Goal: Communication & Community: Answer question/provide support

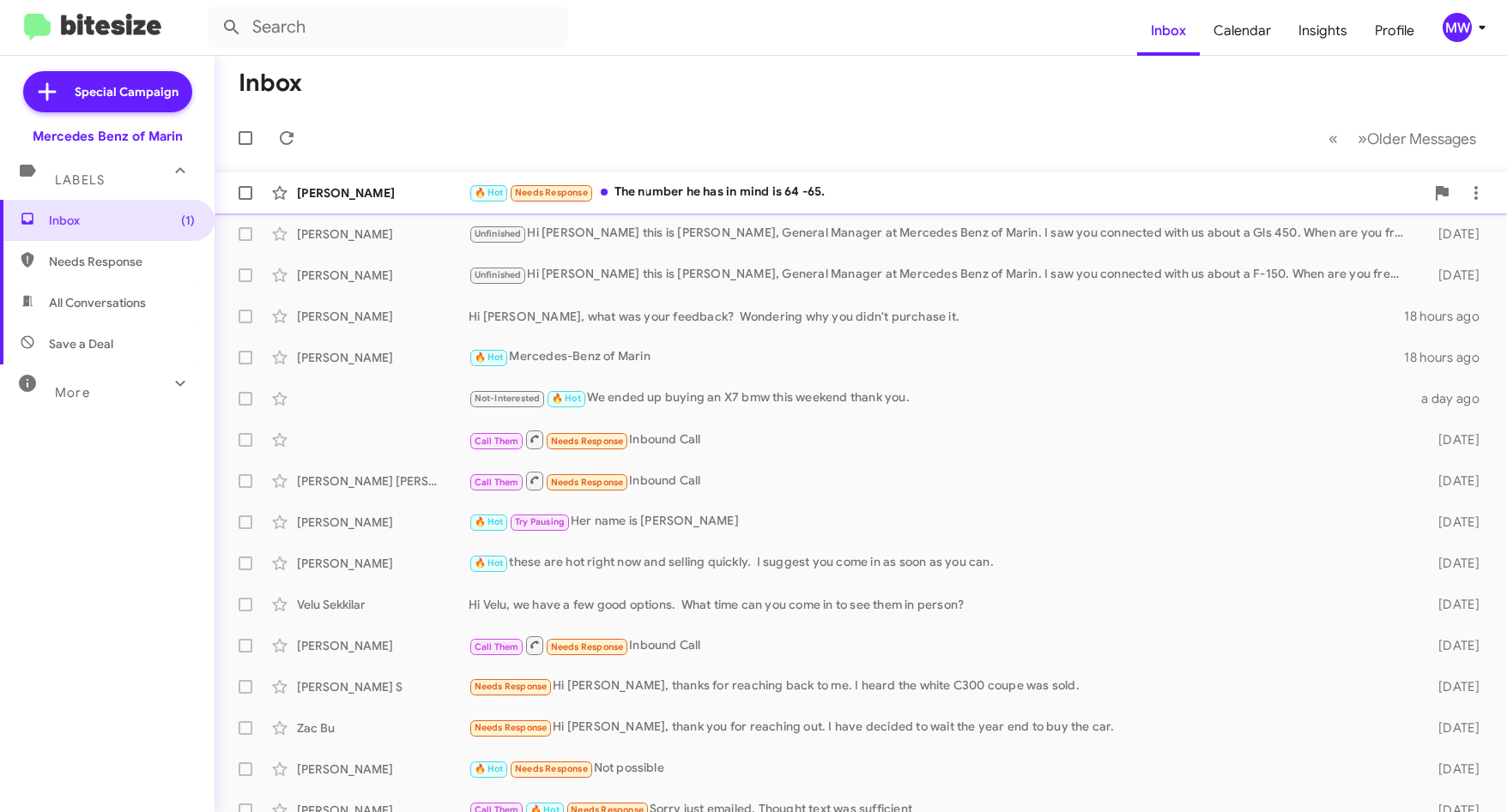
click at [714, 195] on div "🔥 Hot Needs Response The number he has in mind is 64 -65." at bounding box center [946, 192] width 956 height 20
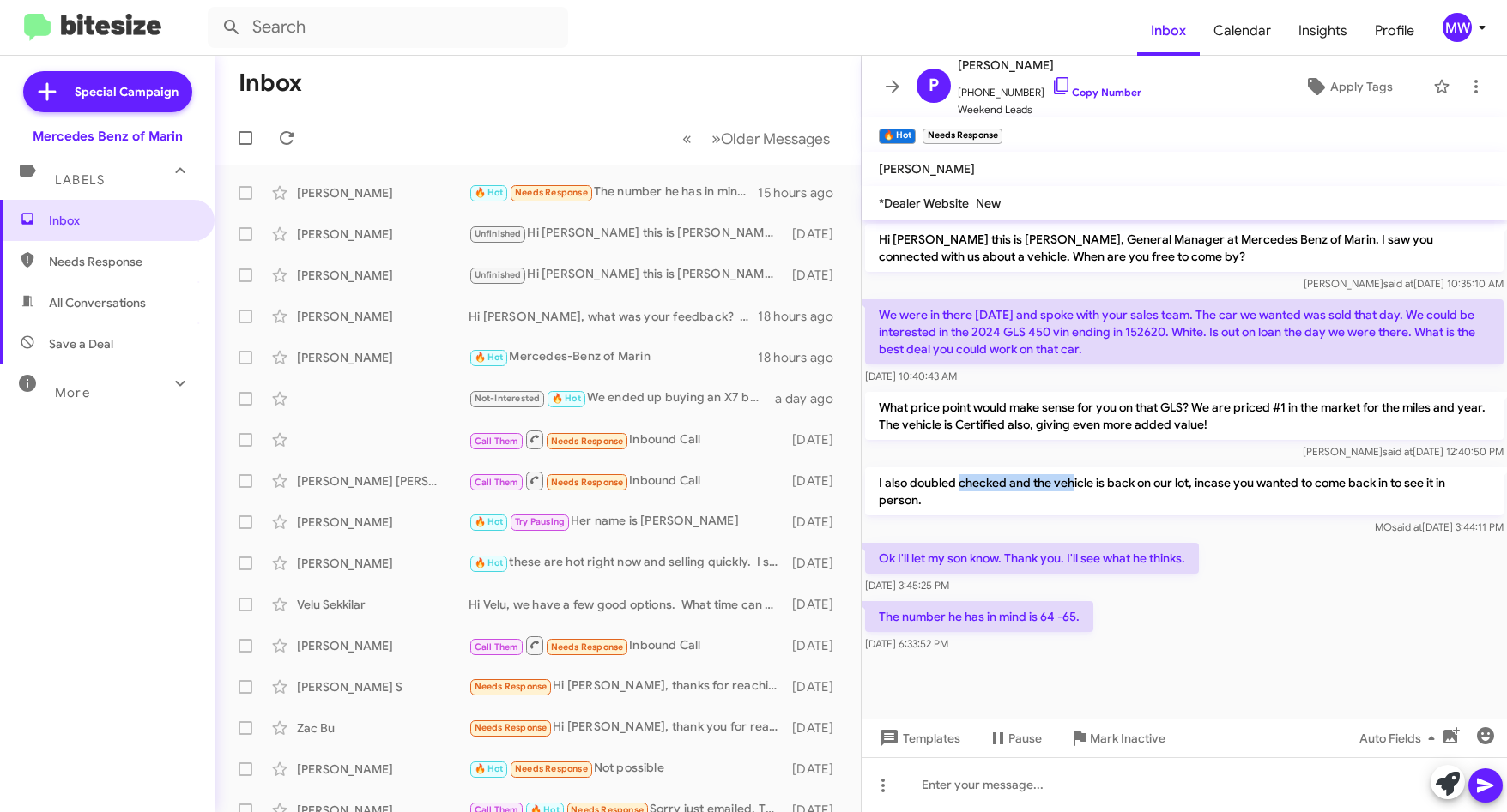
drag, startPoint x: 964, startPoint y: 480, endPoint x: 1071, endPoint y: 488, distance: 107.3
click at [1071, 488] on p "I also doubled checked and the vehicle is back on our lot, incase you wanted to…" at bounding box center [1184, 491] width 638 height 48
drag, startPoint x: 1071, startPoint y: 488, endPoint x: 1083, endPoint y: 525, distance: 38.9
click at [1083, 525] on div "MO said at [DATE] 3:44:11 PM" at bounding box center [1184, 527] width 638 height 17
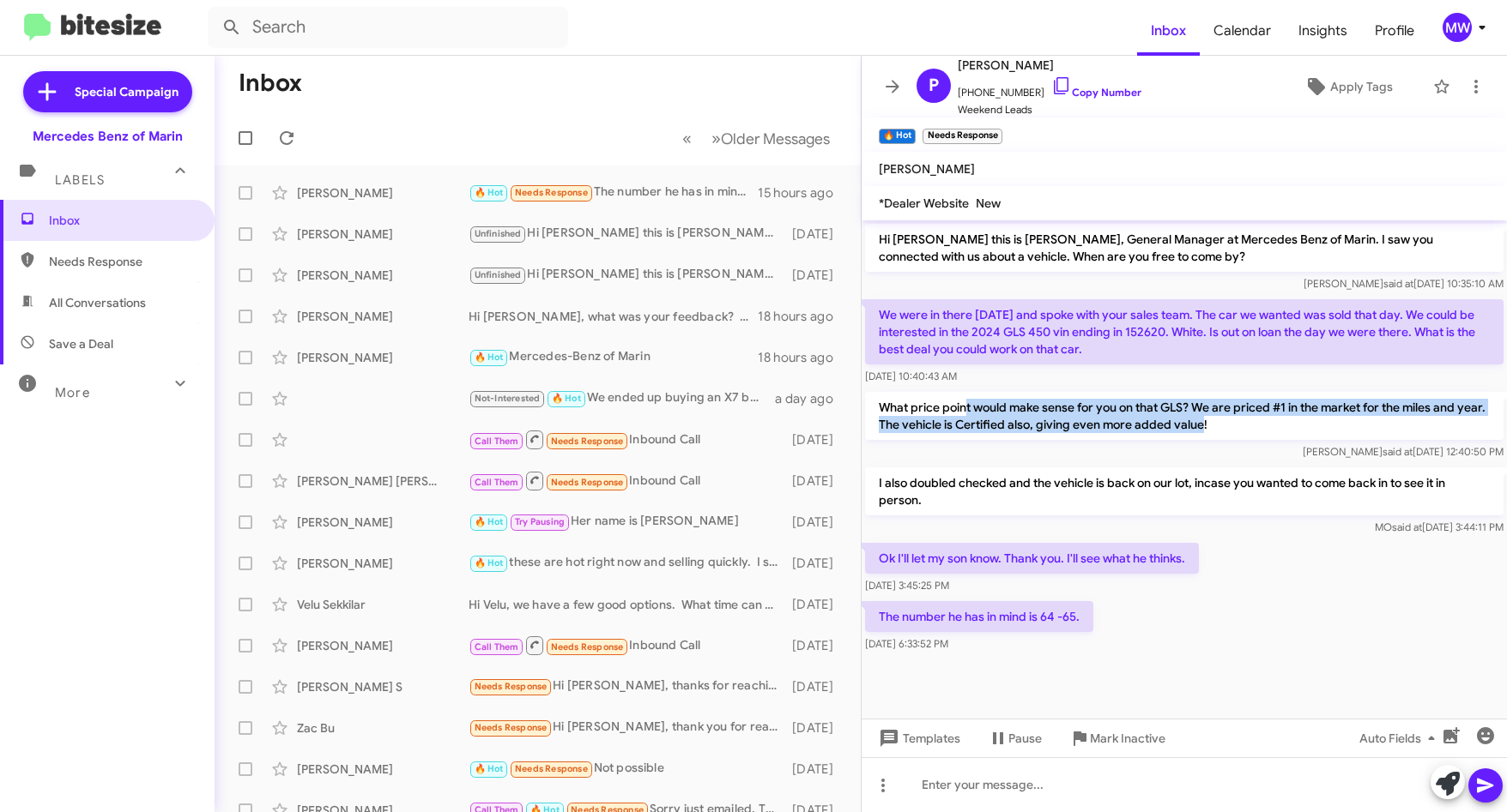
drag, startPoint x: 968, startPoint y: 413, endPoint x: 1229, endPoint y: 426, distance: 261.3
click at [1229, 426] on p "What price point would make sense for you on that GLS? We are priced #1 in the …" at bounding box center [1184, 415] width 638 height 48
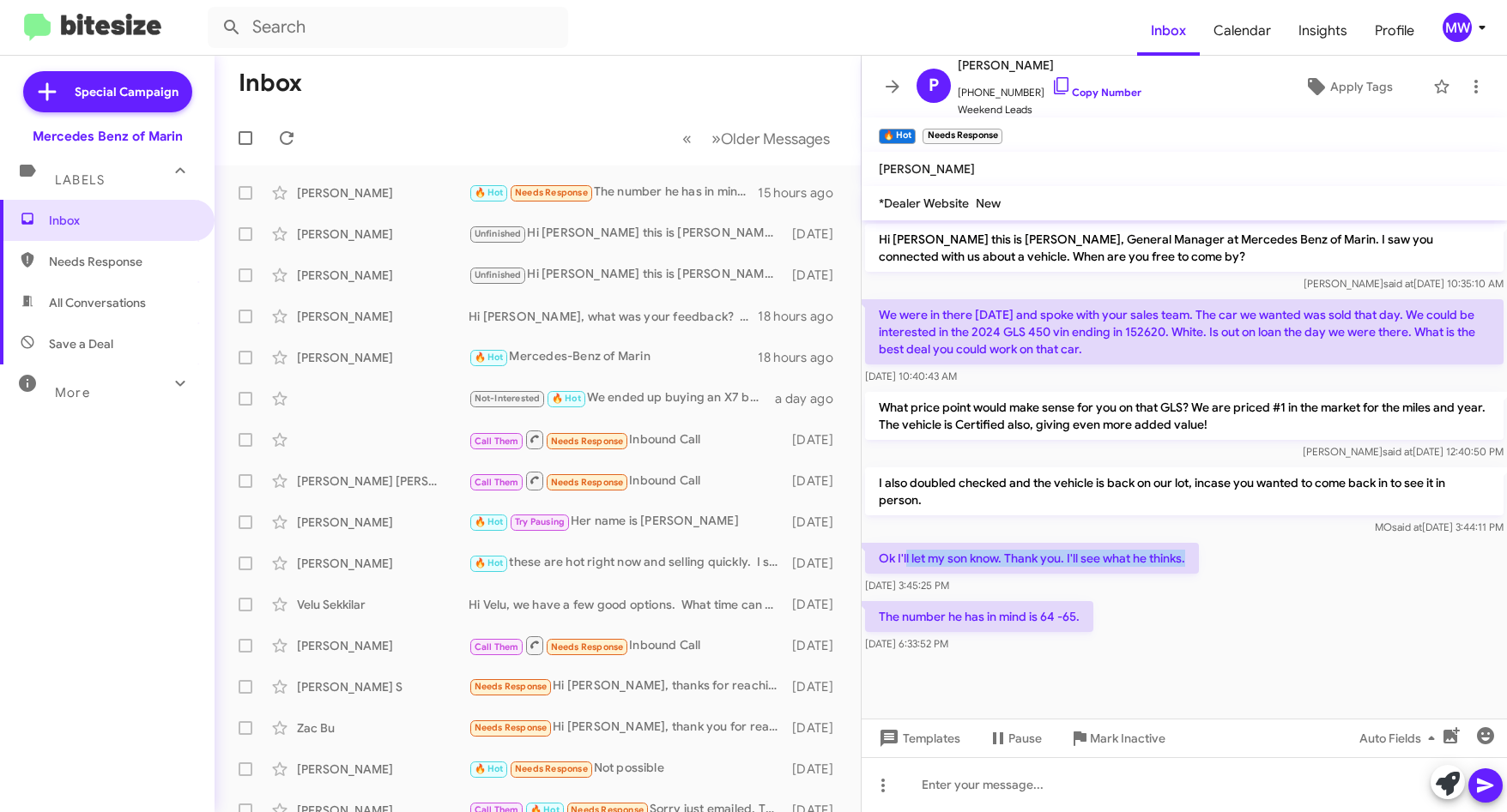
drag, startPoint x: 905, startPoint y: 557, endPoint x: 1210, endPoint y: 565, distance: 305.1
click at [1210, 565] on div "Ok I'll let my son know. Thank you. I'll see what he thinks. [DATE] 3:45:25 PM" at bounding box center [1184, 568] width 645 height 58
drag, startPoint x: 960, startPoint y: 614, endPoint x: 1084, endPoint y: 614, distance: 124.0
click at [1084, 614] on p "The number he has in mind is 64 -65." at bounding box center [979, 616] width 228 height 30
drag, startPoint x: 1145, startPoint y: 330, endPoint x: 1179, endPoint y: 331, distance: 34.0
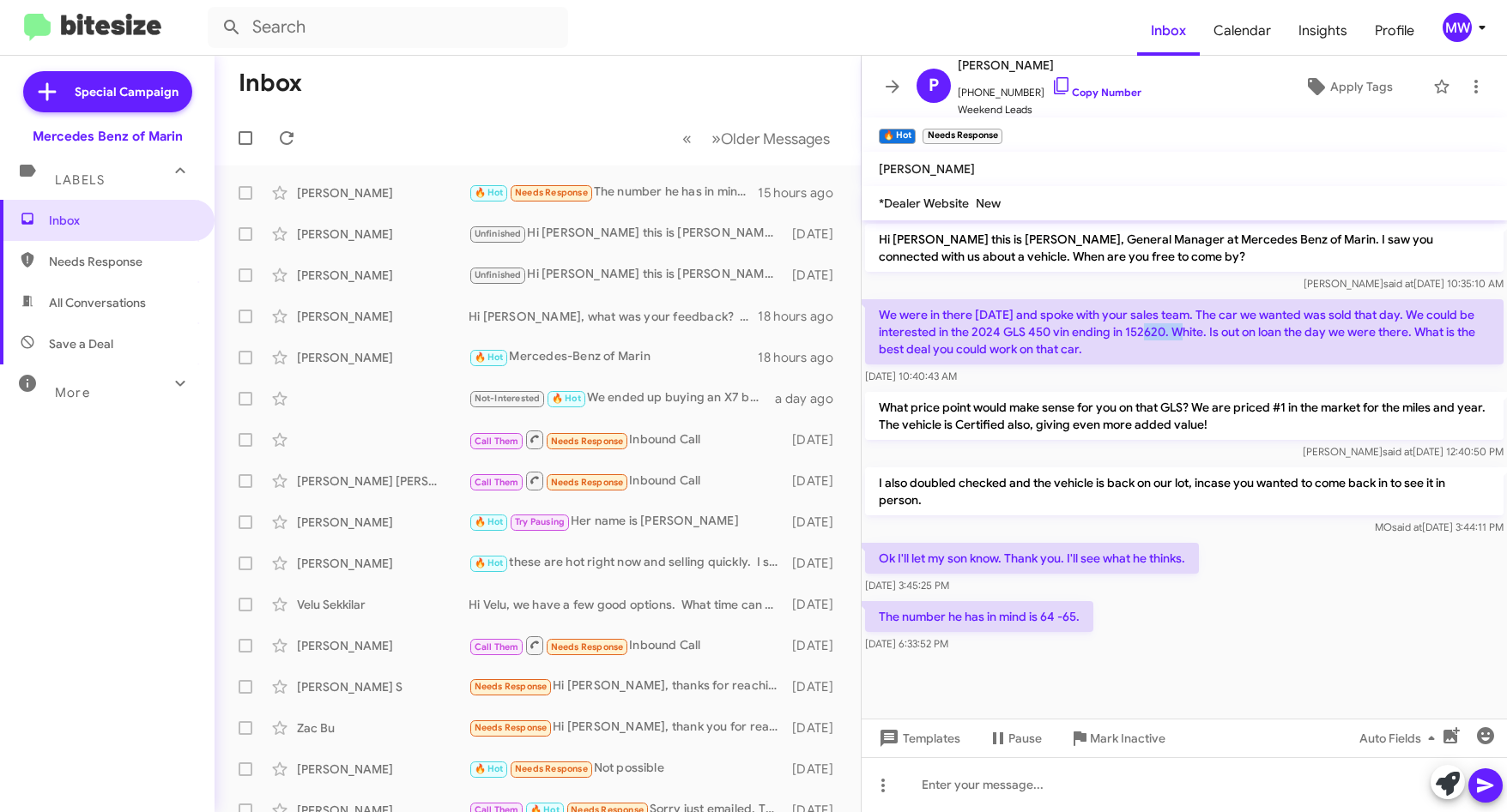
click at [1179, 331] on p "We were in there [DATE] and spoke with your sales team. The car we wanted was s…" at bounding box center [1184, 332] width 638 height 65
copy p "152620"
drag, startPoint x: 1170, startPoint y: 238, endPoint x: 1311, endPoint y: 238, distance: 141.0
click at [1311, 238] on p "Hi [PERSON_NAME] this is [PERSON_NAME], General Manager at Mercedes Benz of Mar…" at bounding box center [1184, 247] width 638 height 48
click at [683, 198] on mat-tooltip-component "No Page" at bounding box center [666, 181] width 71 height 51
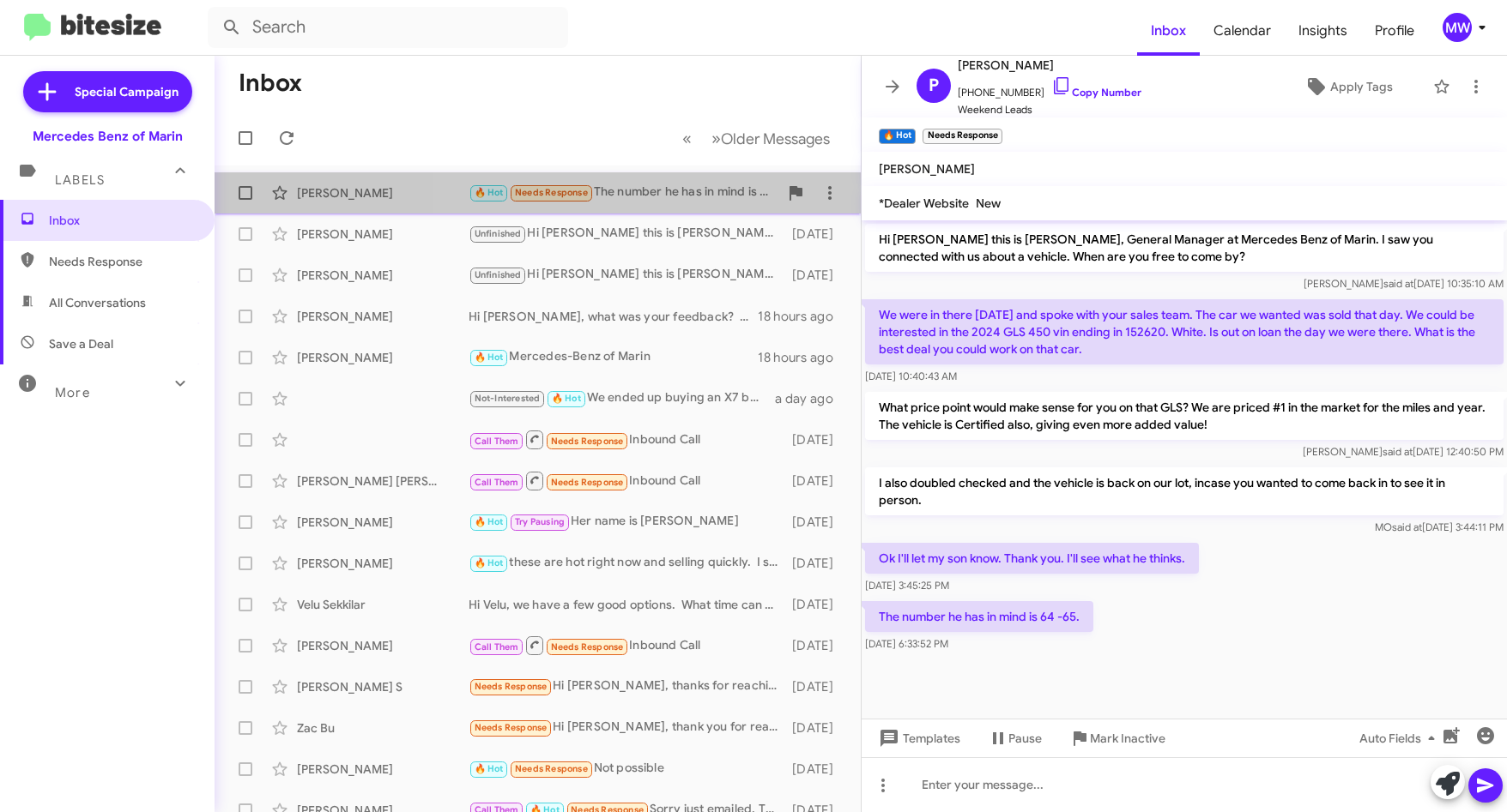
click at [716, 191] on div "🔥 Hot Needs Response The number he has in mind is 64 -65." at bounding box center [623, 192] width 310 height 20
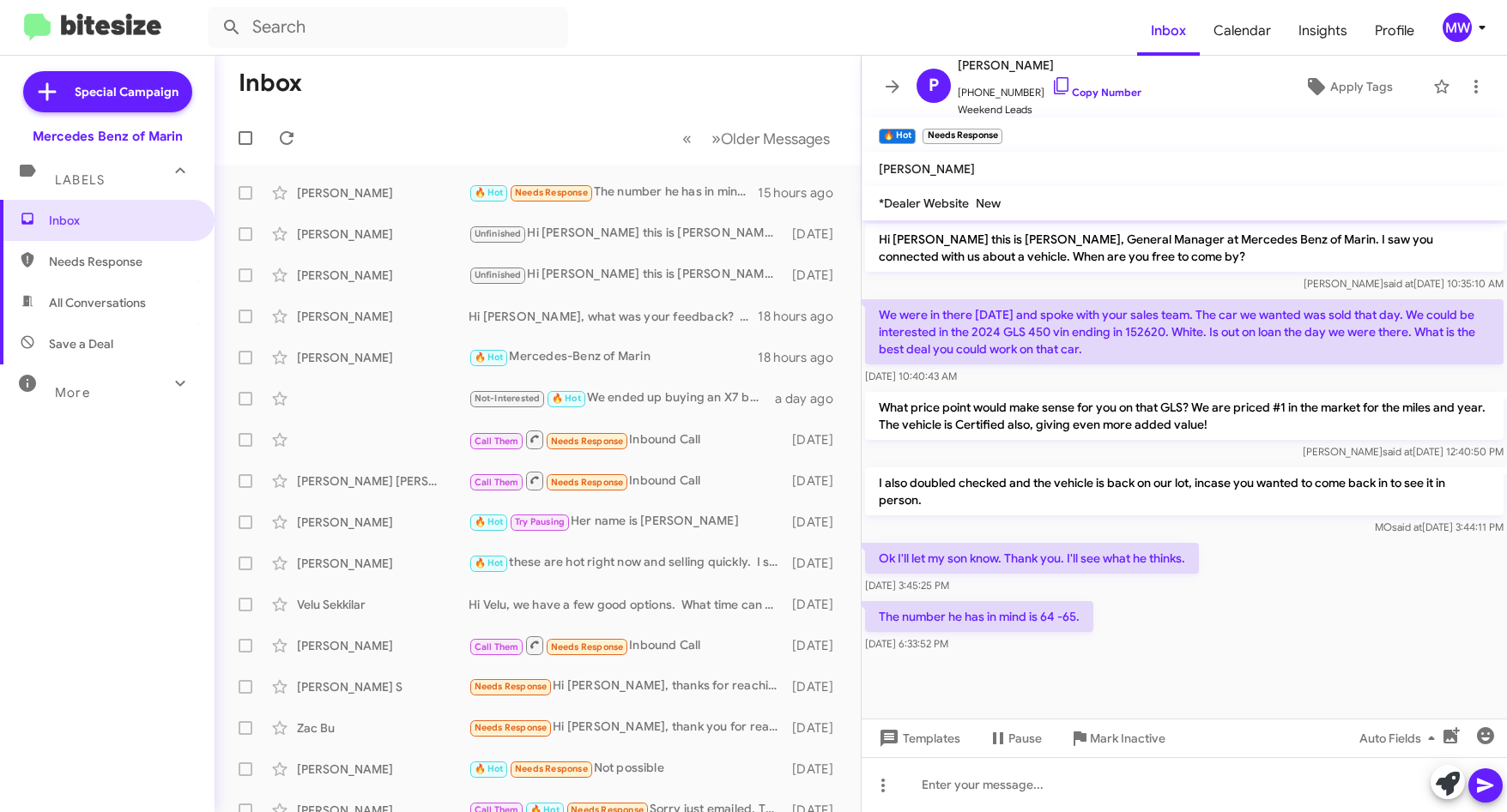
drag, startPoint x: 1017, startPoint y: 339, endPoint x: 1104, endPoint y: 350, distance: 87.7
click at [1104, 350] on p "We were in there [DATE] and spoke with your sales team. The car we wanted was s…" at bounding box center [1184, 332] width 638 height 65
drag, startPoint x: 933, startPoint y: 487, endPoint x: 1166, endPoint y: 487, distance: 233.0
click at [1166, 487] on p "I also doubled checked and the vehicle is back on our lot, incase you wanted to…" at bounding box center [1184, 491] width 638 height 48
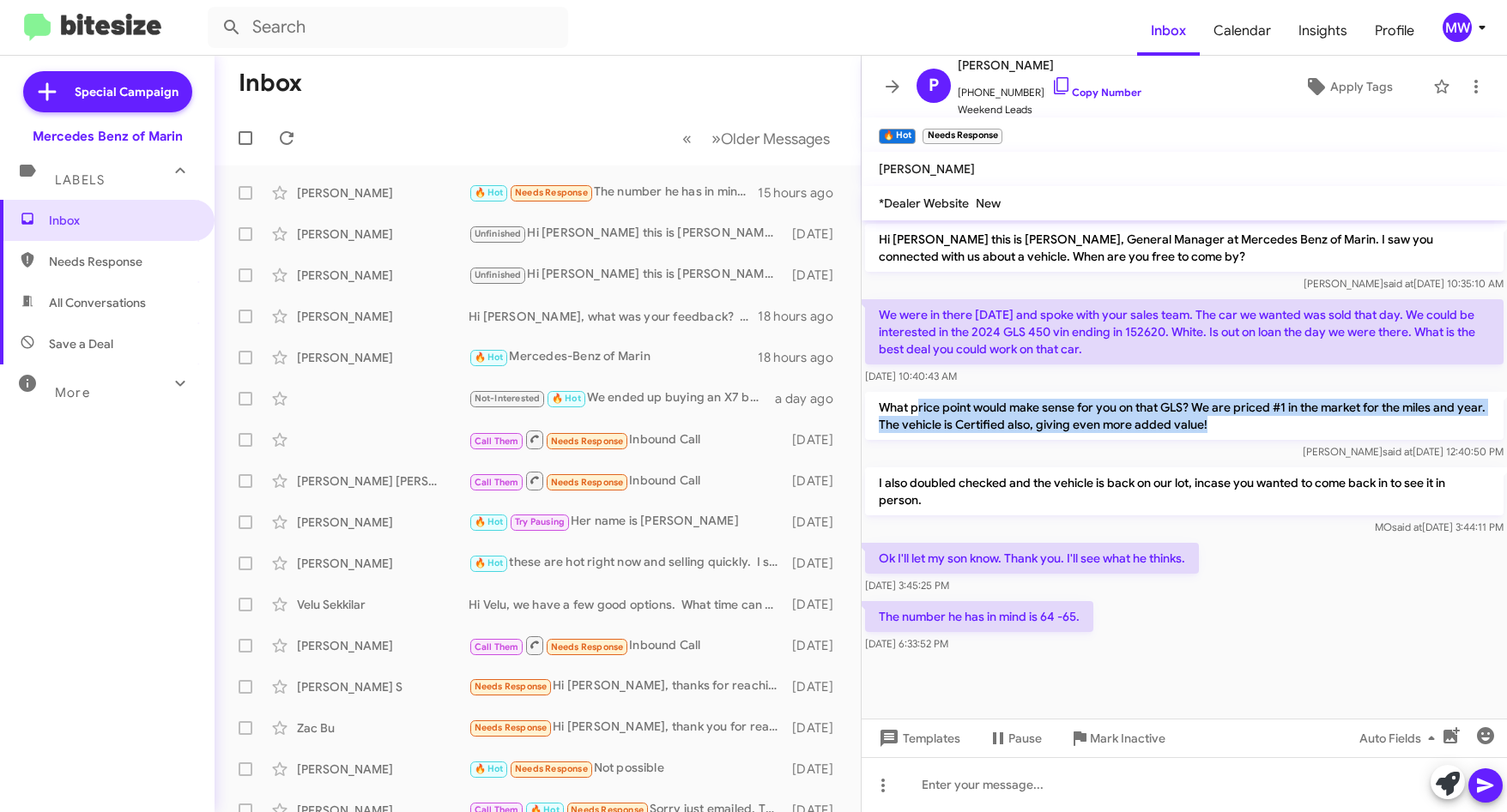
drag, startPoint x: 921, startPoint y: 405, endPoint x: 1241, endPoint y: 430, distance: 321.0
click at [1241, 430] on p "What price point would make sense for you on that GLS? We are priced #1 in the …" at bounding box center [1184, 415] width 638 height 48
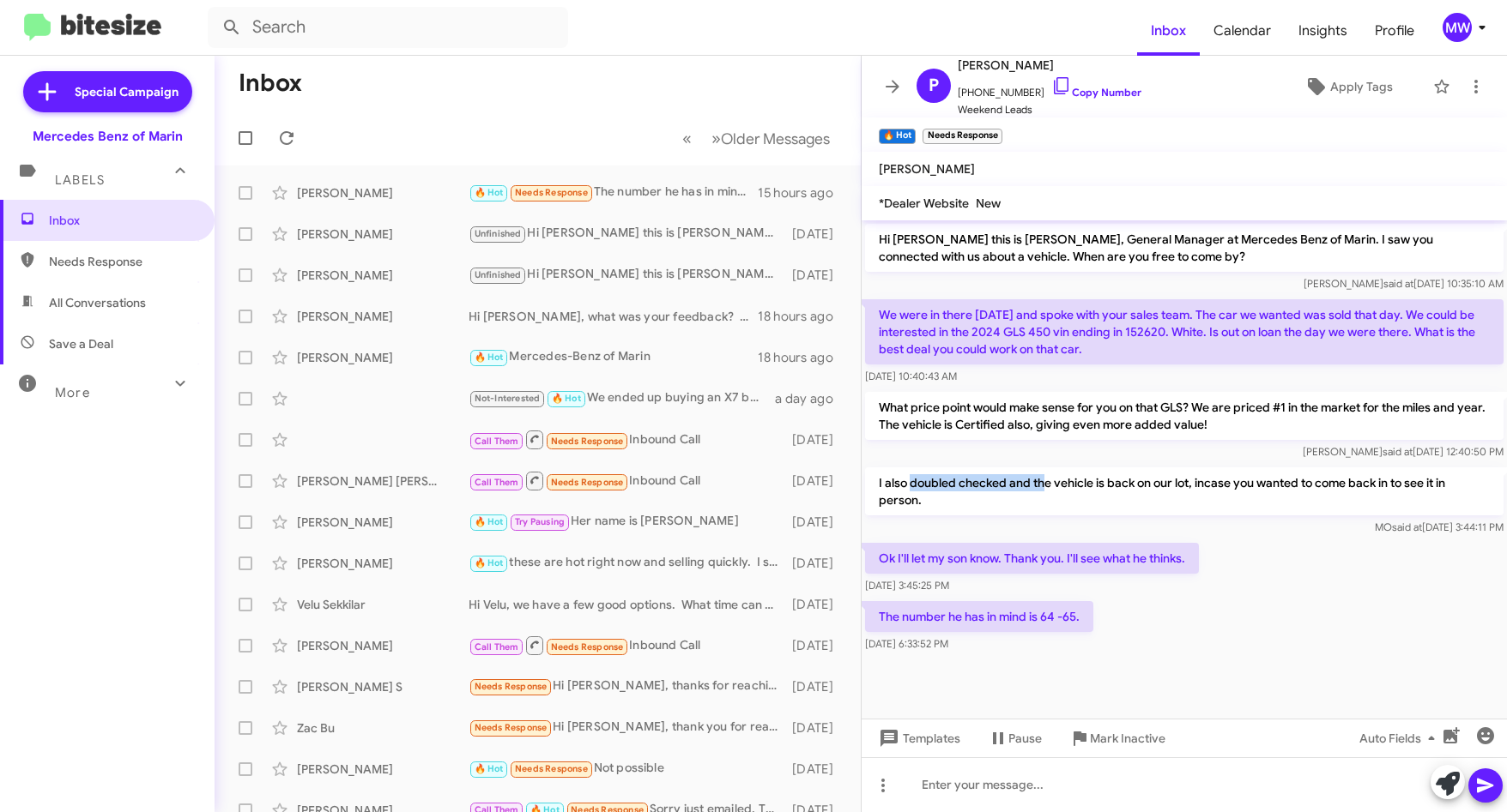
drag, startPoint x: 912, startPoint y: 480, endPoint x: 1046, endPoint y: 480, distance: 134.0
click at [1046, 480] on p "I also doubled checked and the vehicle is back on our lot, incase you wanted to…" at bounding box center [1184, 491] width 638 height 48
click at [98, 219] on span "Inbox" at bounding box center [122, 220] width 146 height 17
